Goal: Navigation & Orientation: Find specific page/section

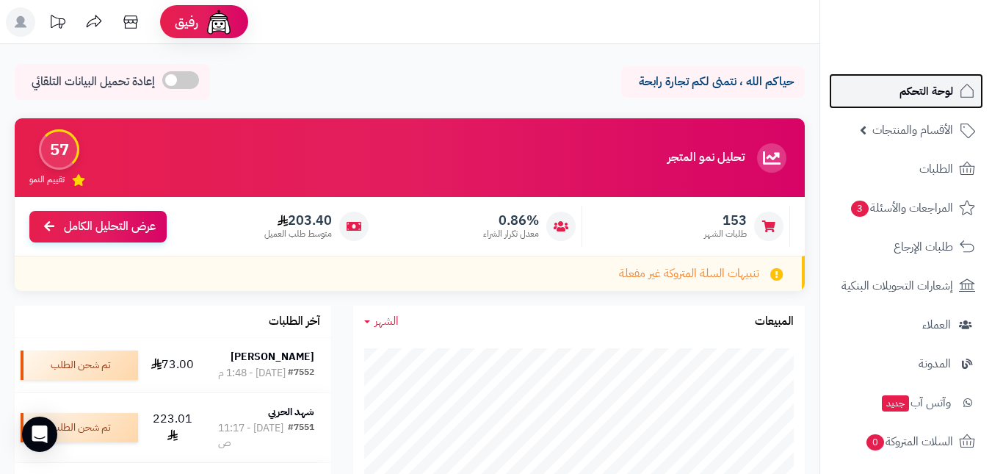
click at [906, 95] on span "لوحة التحكم" at bounding box center [926, 91] width 54 height 21
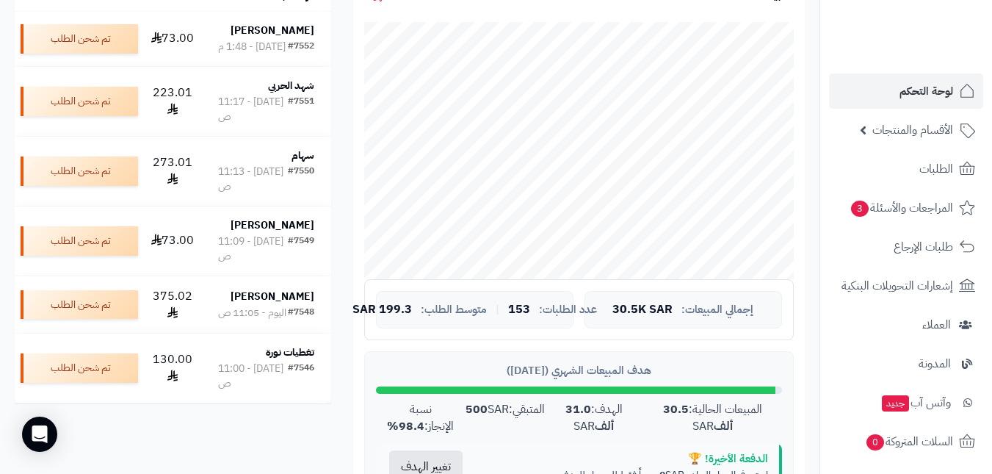
scroll to position [367, 0]
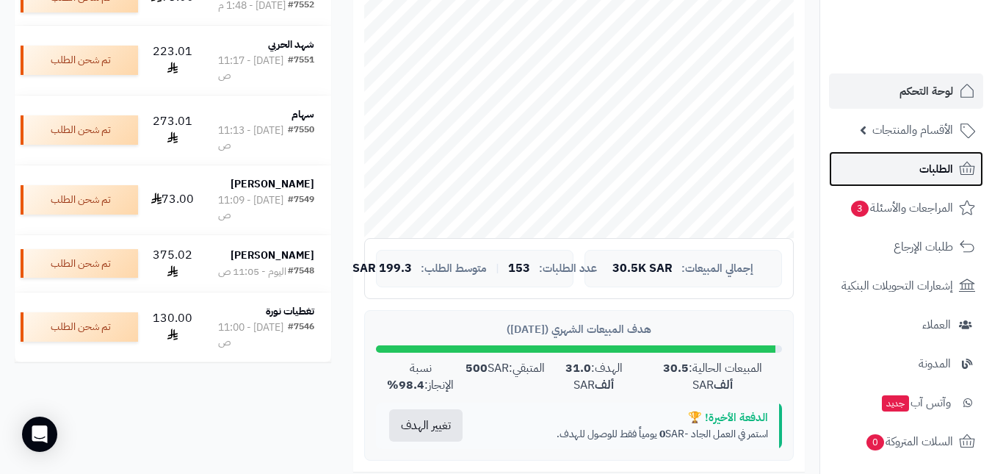
click at [891, 170] on link "الطلبات" at bounding box center [906, 168] width 154 height 35
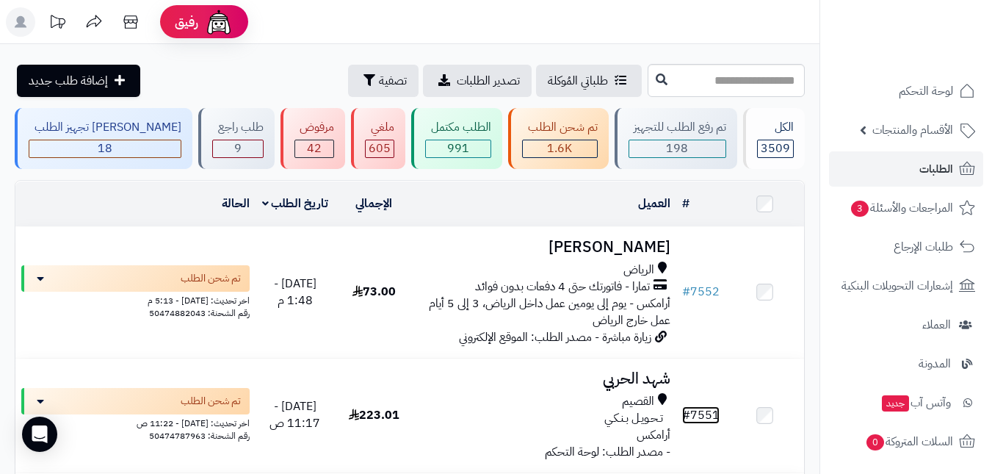
scroll to position [73, 0]
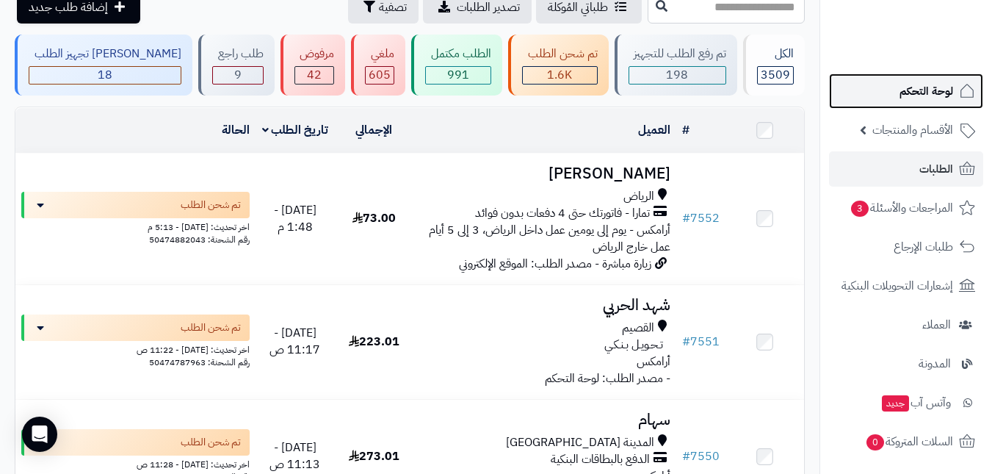
click at [915, 96] on span "لوحة التحكم" at bounding box center [926, 91] width 54 height 21
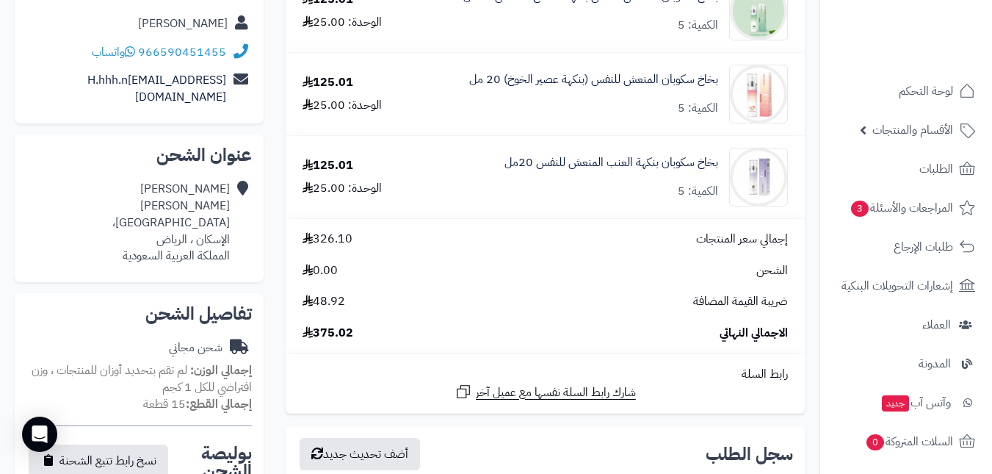
scroll to position [220, 0]
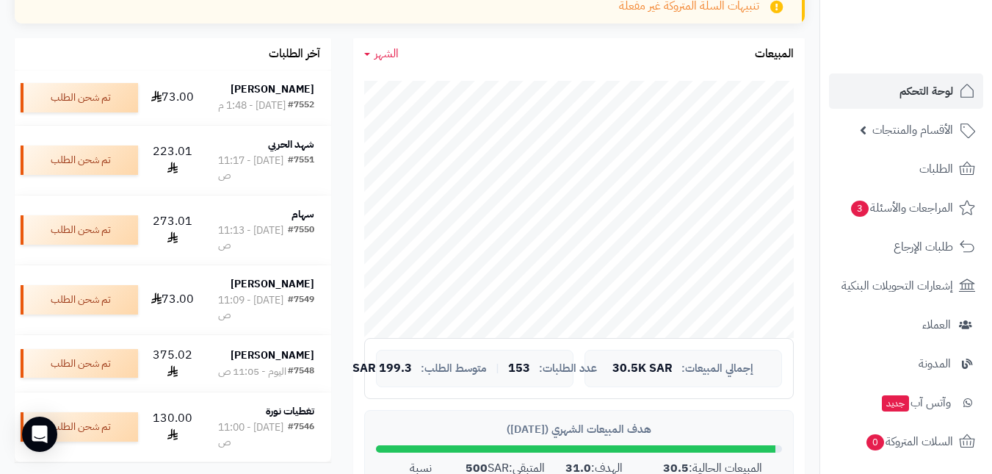
scroll to position [294, 0]
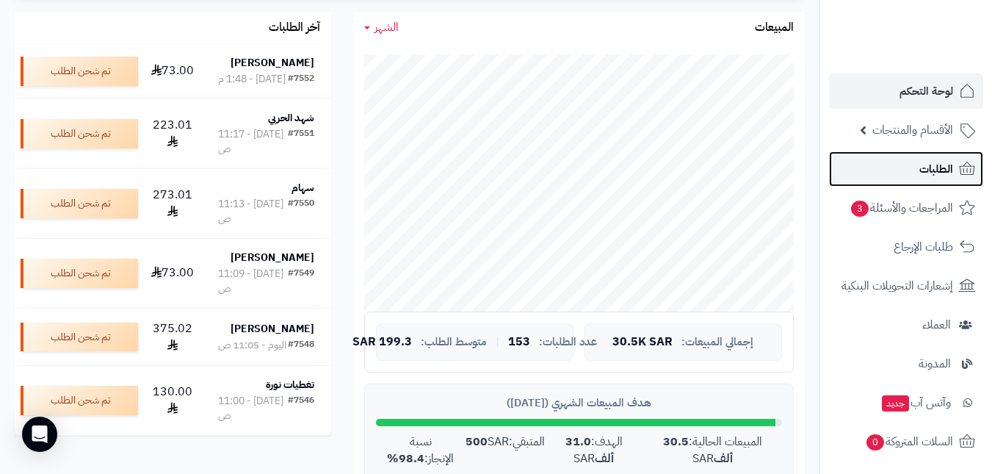
click at [921, 172] on span "الطلبات" at bounding box center [936, 169] width 34 height 21
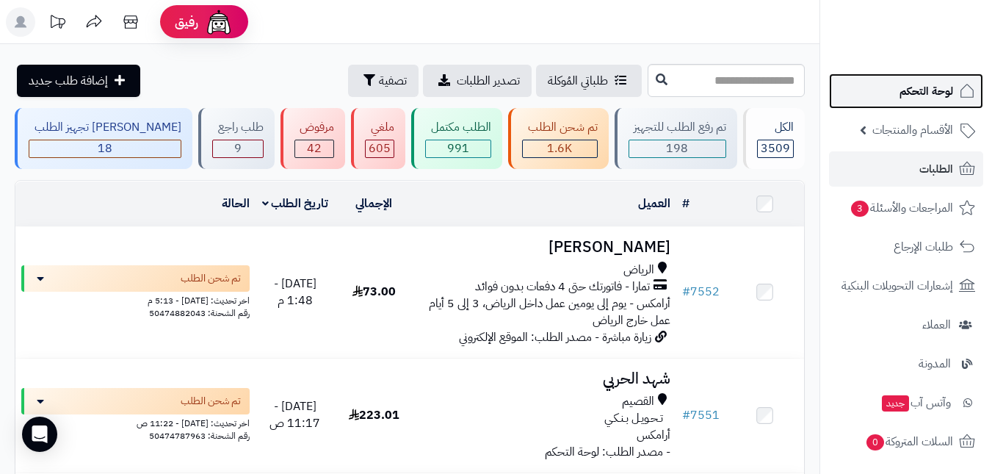
click at [939, 86] on span "لوحة التحكم" at bounding box center [926, 91] width 54 height 21
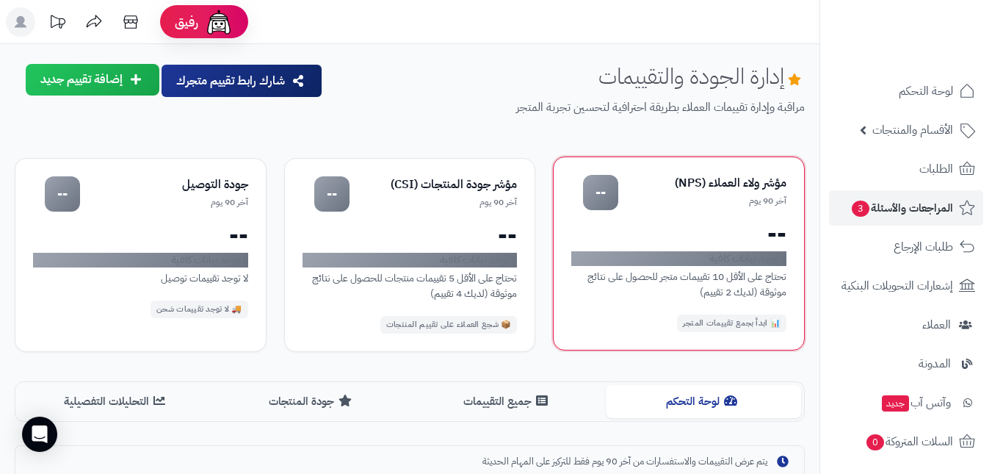
scroll to position [294, 0]
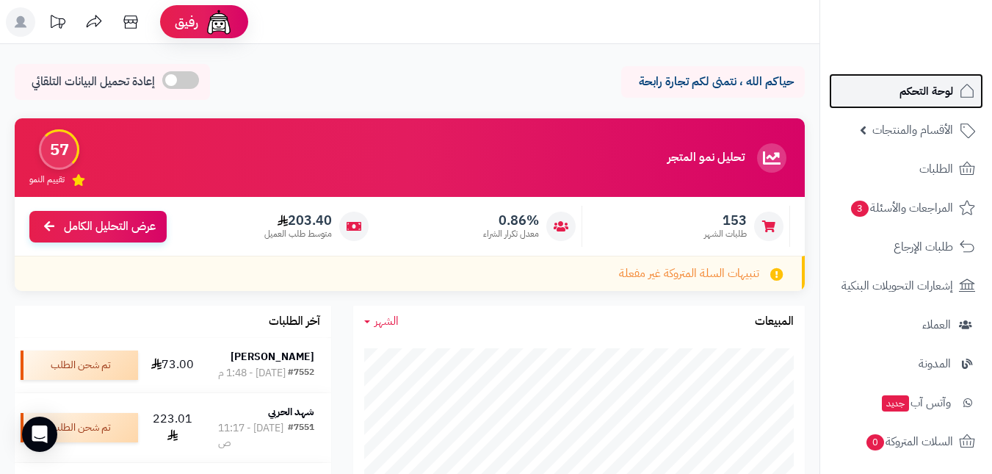
click at [924, 87] on span "لوحة التحكم" at bounding box center [926, 91] width 54 height 21
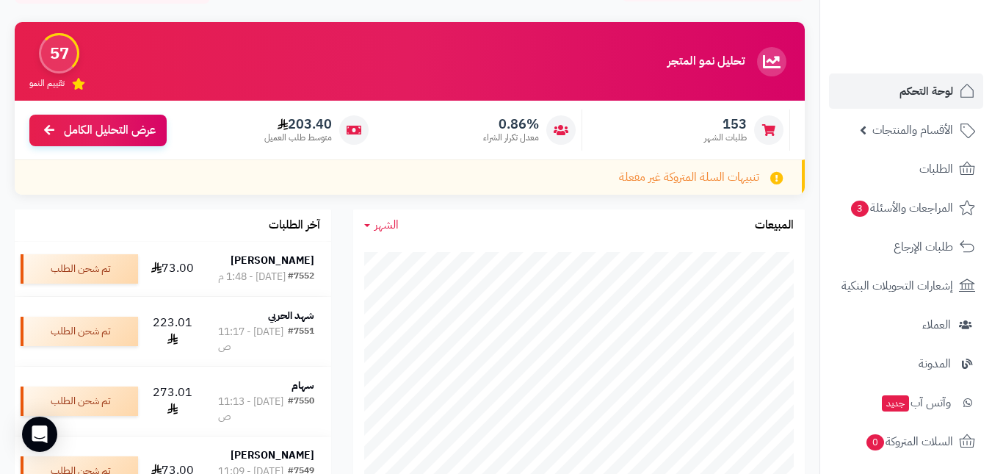
scroll to position [367, 0]
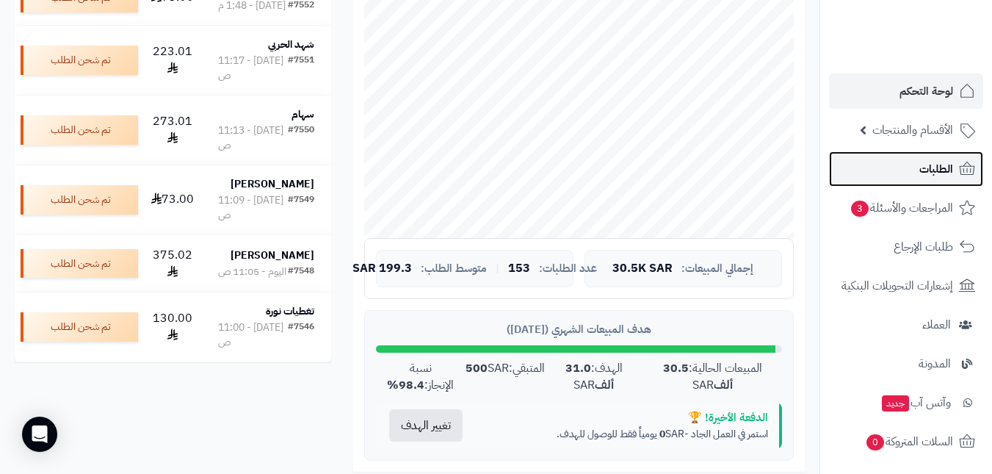
click at [849, 168] on link "الطلبات" at bounding box center [906, 168] width 154 height 35
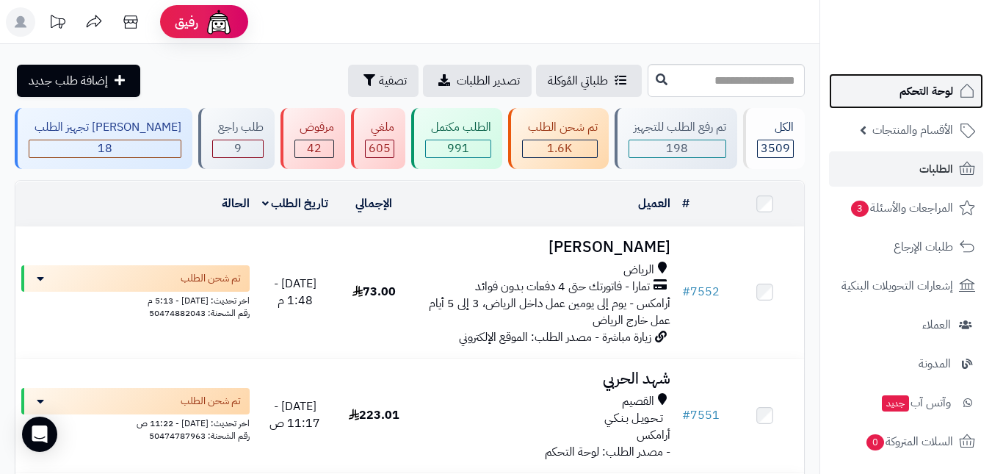
click at [926, 98] on span "لوحة التحكم" at bounding box center [926, 91] width 54 height 21
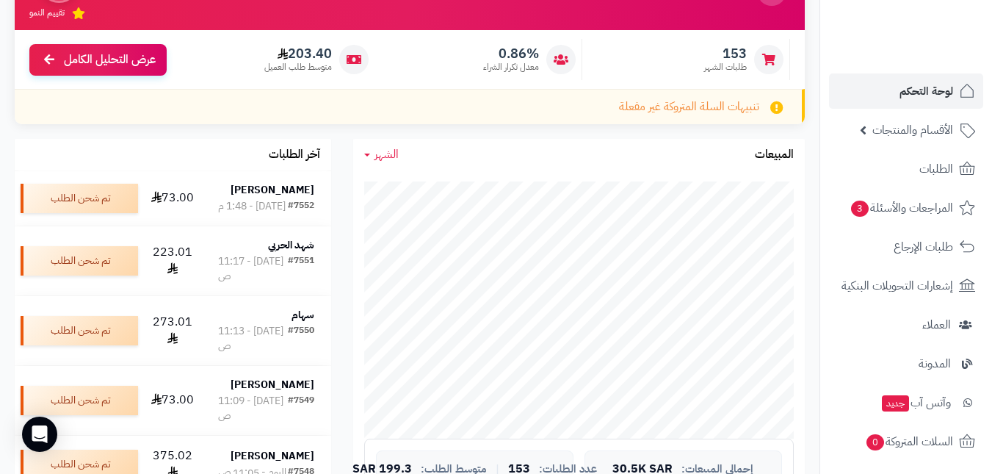
scroll to position [220, 0]
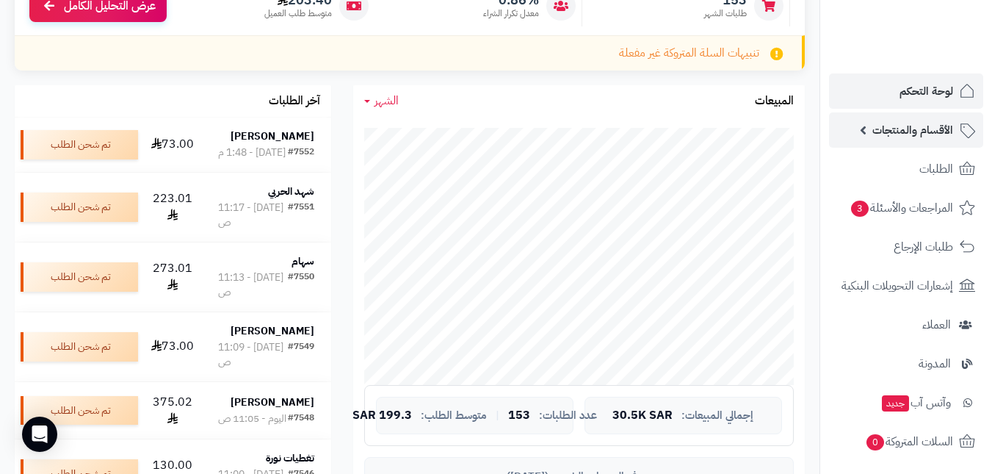
click at [934, 131] on span "الأقسام والمنتجات" at bounding box center [912, 130] width 81 height 21
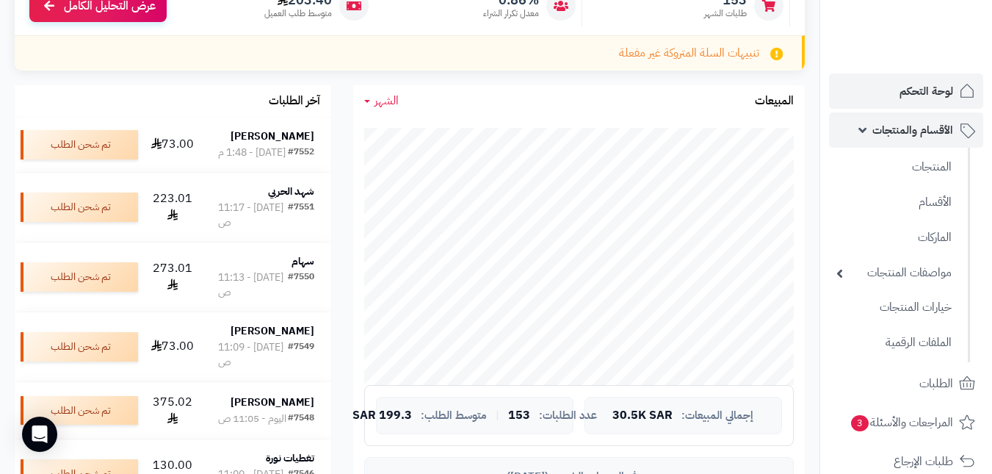
click at [934, 131] on span "الأقسام والمنتجات" at bounding box center [912, 130] width 81 height 21
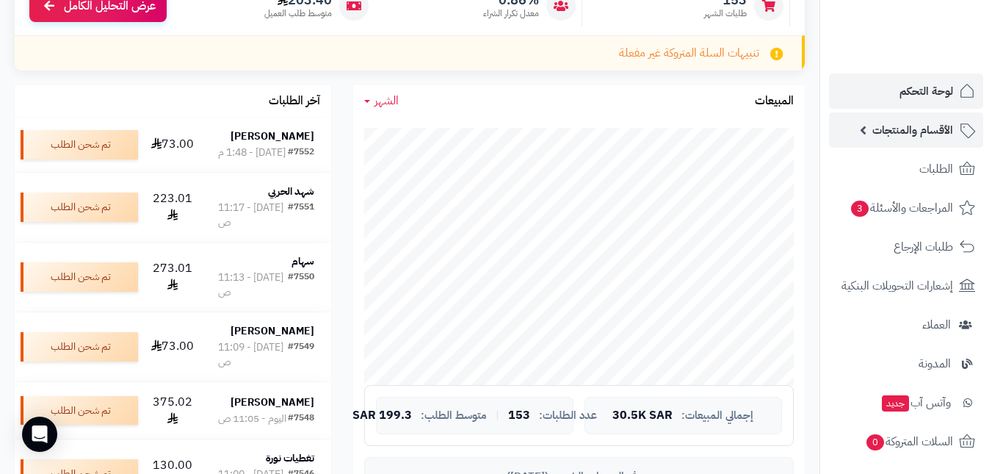
click at [910, 128] on span "الأقسام والمنتجات" at bounding box center [912, 130] width 81 height 21
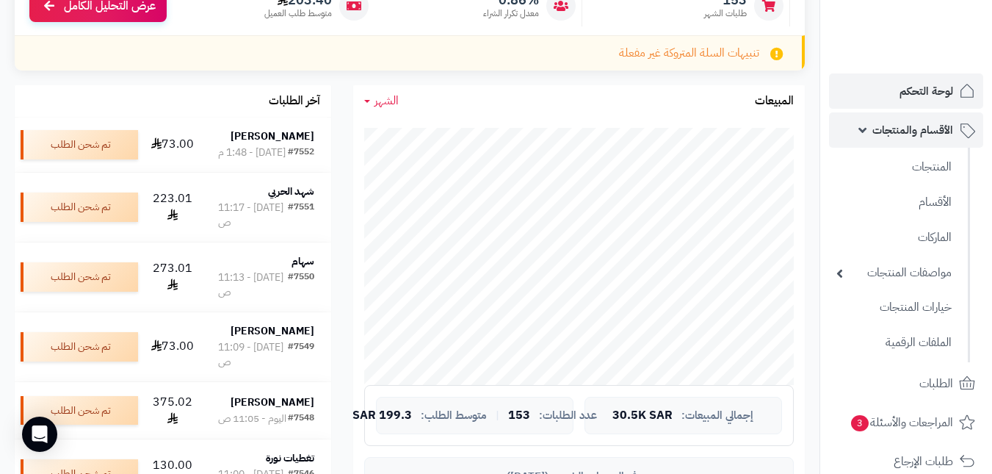
click at [910, 128] on span "الأقسام والمنتجات" at bounding box center [912, 130] width 81 height 21
